Goal: Check status

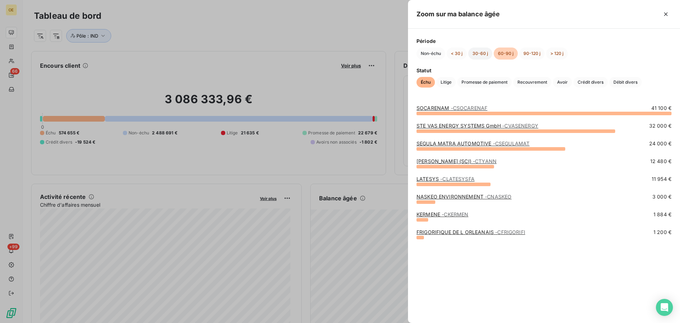
click at [481, 53] on button "30-60 j" at bounding box center [480, 53] width 24 height 12
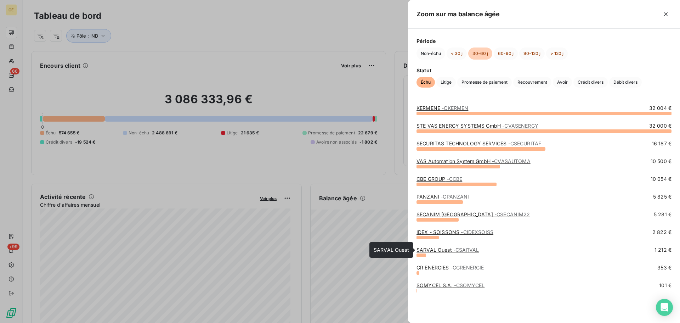
click at [443, 249] on link "SARVAL Ouest - CSARVAL" at bounding box center [448, 250] width 62 height 6
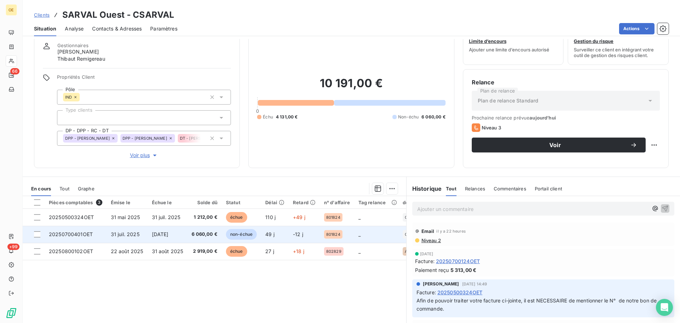
scroll to position [35, 0]
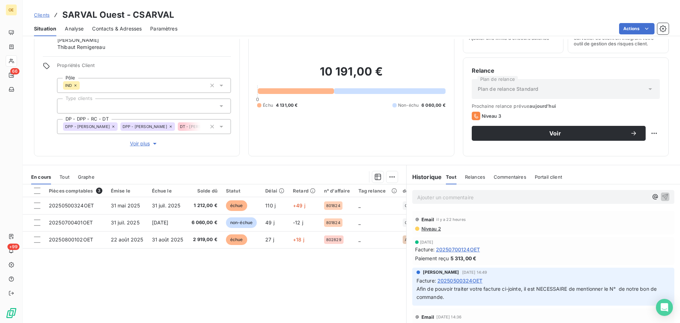
click at [467, 279] on span "20250500324OET" at bounding box center [459, 280] width 45 height 7
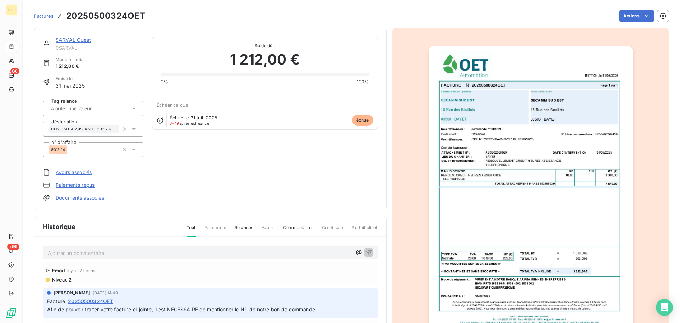
click at [508, 146] on img "button" at bounding box center [531, 190] width 204 height 288
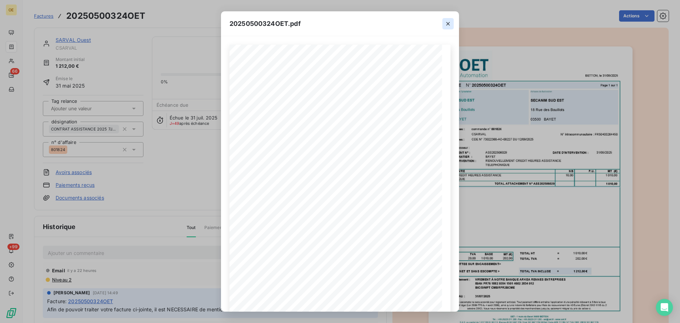
click at [449, 23] on icon "button" at bounding box center [448, 23] width 7 height 7
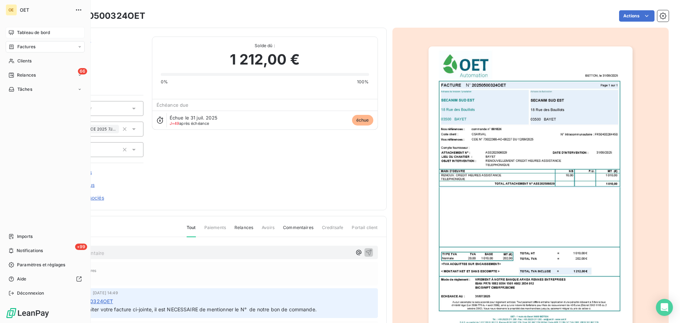
click at [30, 33] on span "Tableau de bord" at bounding box center [33, 32] width 33 height 6
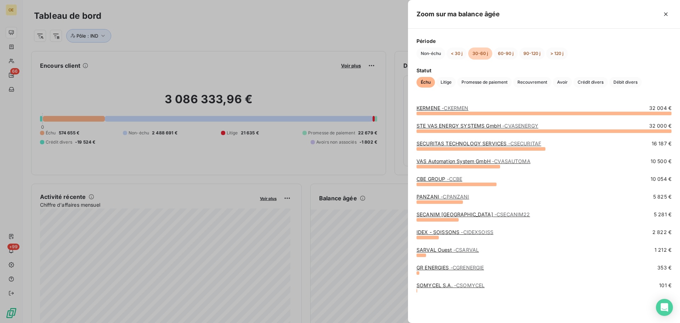
click at [441, 266] on link "GR ENERGIES - CGRENERGIE" at bounding box center [450, 267] width 67 height 6
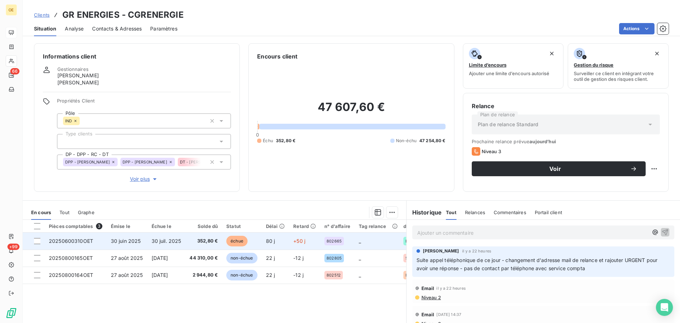
click at [114, 245] on td "30 juin 2025" at bounding box center [127, 240] width 41 height 17
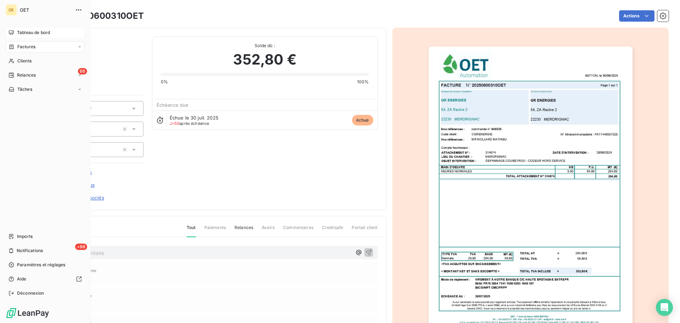
click at [29, 32] on span "Tableau de bord" at bounding box center [33, 32] width 33 height 6
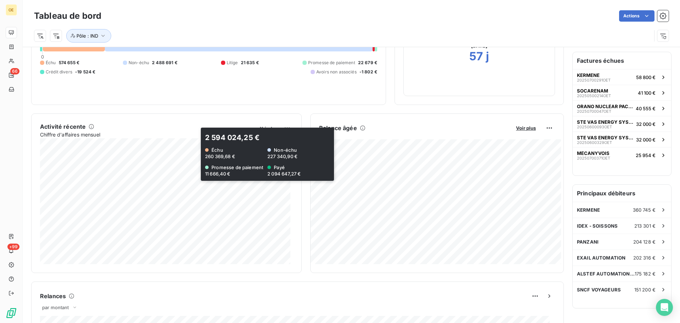
scroll to position [71, 0]
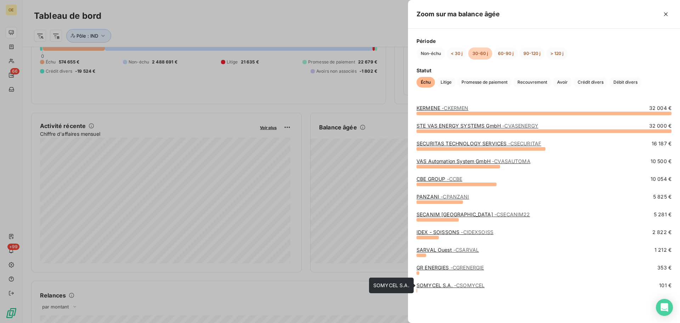
click at [452, 285] on link "SOMYCEL S.A. - CSOMYCEL" at bounding box center [451, 285] width 68 height 6
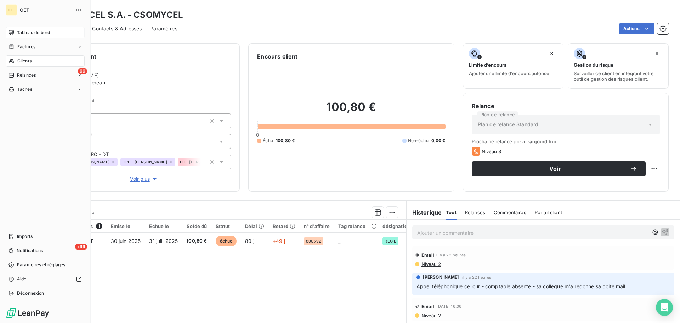
click at [31, 33] on span "Tableau de bord" at bounding box center [33, 32] width 33 height 6
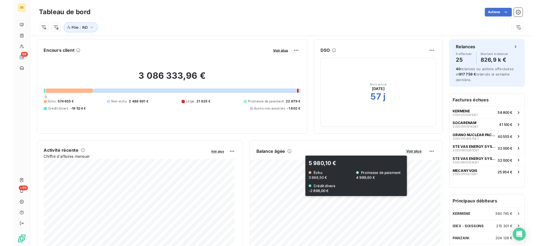
scroll to position [36, 0]
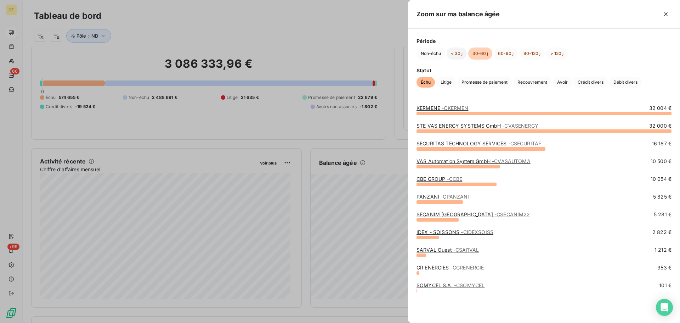
click at [457, 55] on button "< 30 j" at bounding box center [457, 53] width 20 height 12
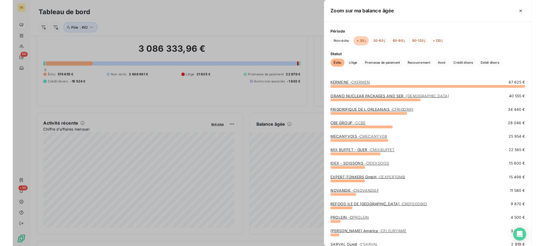
scroll to position [35, 0]
